Goal: Information Seeking & Learning: Learn about a topic

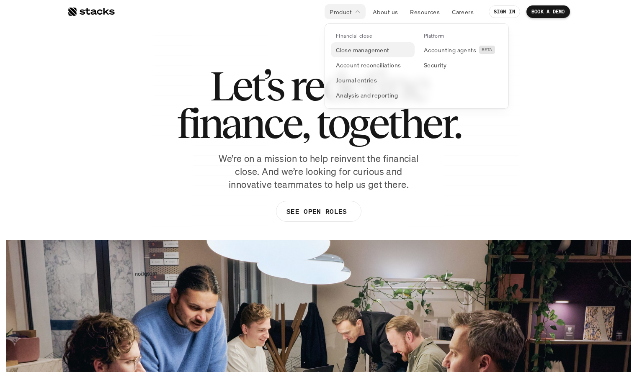
click at [357, 46] on p "Close management" at bounding box center [363, 50] width 54 height 9
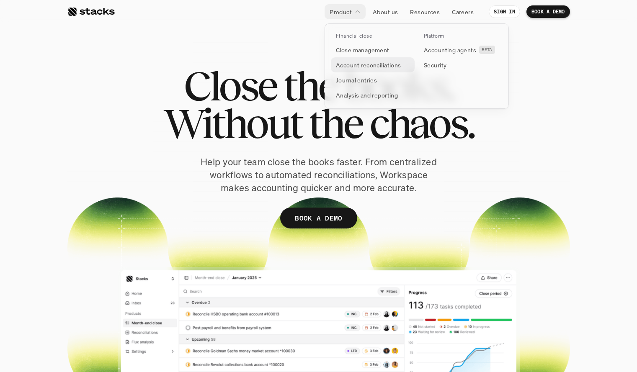
click at [346, 67] on p "Account reconciliations" at bounding box center [368, 65] width 65 height 9
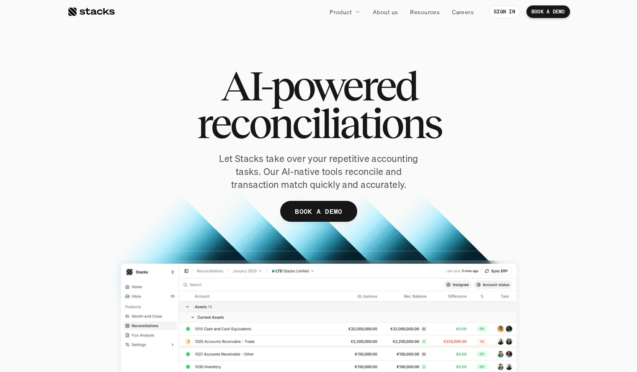
click at [77, 11] on div at bounding box center [90, 12] width 47 height 10
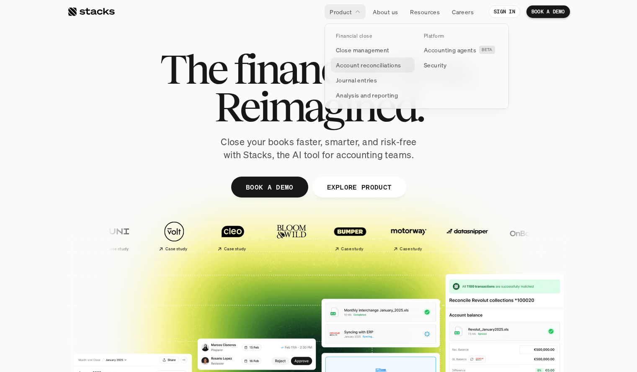
click at [351, 64] on p "Account reconciliations" at bounding box center [368, 65] width 65 height 9
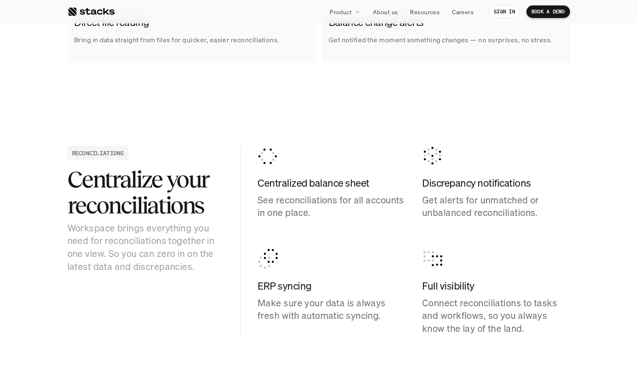
scroll to position [758, 0]
click at [267, 151] on icon at bounding box center [268, 157] width 20 height 20
